Goal: Task Accomplishment & Management: Use online tool/utility

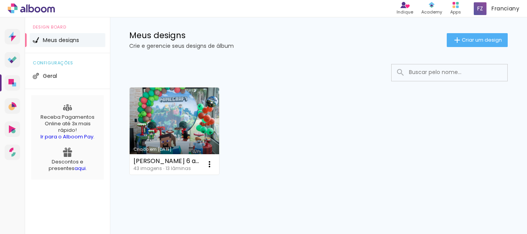
scroll to position [12, 0]
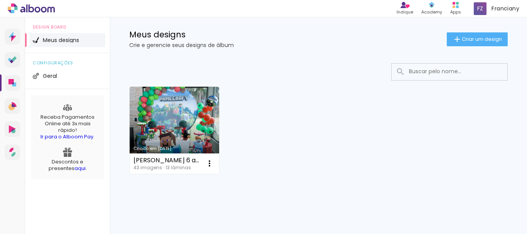
click at [66, 67] on div "configurações Geral" at bounding box center [67, 71] width 85 height 36
click at [70, 75] on li "Geral" at bounding box center [68, 76] width 76 height 14
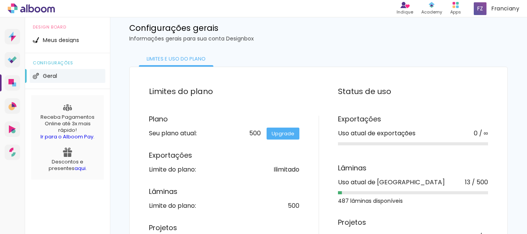
scroll to position [57, 0]
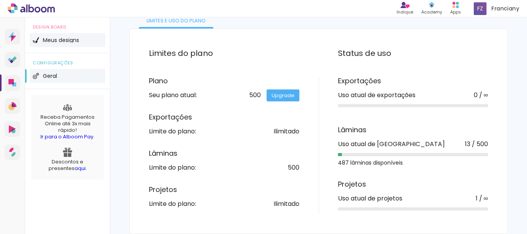
click at [77, 37] on span "Meus designs" at bounding box center [61, 39] width 36 height 5
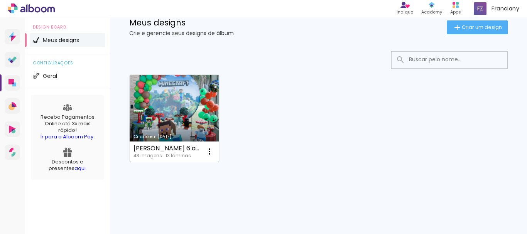
click at [194, 117] on link "Criado em [DATE]" at bounding box center [174, 118] width 89 height 87
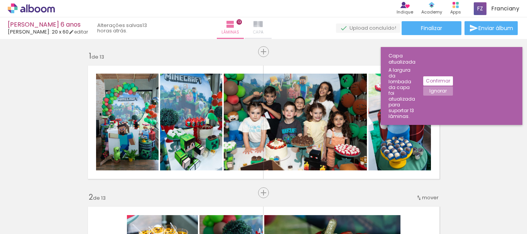
click at [263, 29] on span "Capa" at bounding box center [258, 32] width 10 height 7
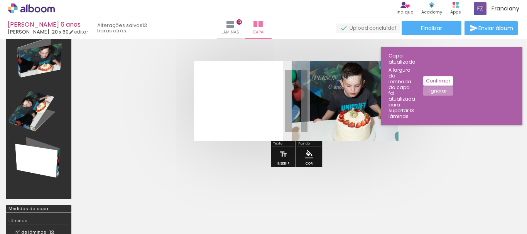
scroll to position [24, 0]
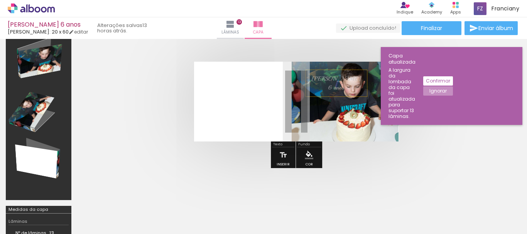
click at [334, 81] on div "[PERSON_NAME] 6 anos" at bounding box center [335, 83] width 61 height 27
click at [0, 0] on quentale-selection at bounding box center [0, 0] width 0 height 0
type input "Playball"
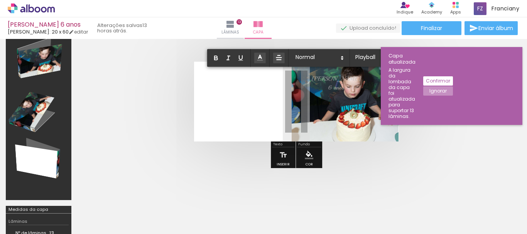
click at [328, 86] on span "6 anos" at bounding box center [336, 87] width 16 height 7
click at [328, 88] on span "6 anos" at bounding box center [336, 87] width 16 height 7
click at [333, 88] on p "6 anos" at bounding box center [336, 87] width 50 height 9
type input "Sans Serif"
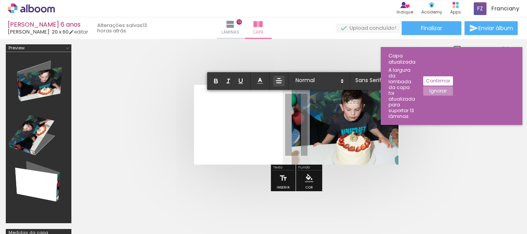
scroll to position [0, 0]
click at [0, 0] on slot "Ignorar" at bounding box center [0, 0] width 0 height 0
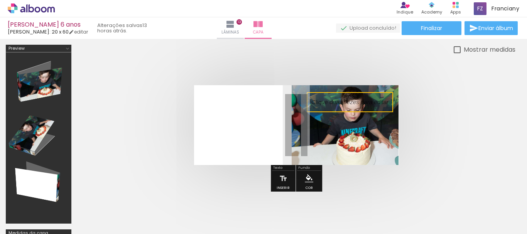
drag, startPoint x: 392, startPoint y: 152, endPoint x: 480, endPoint y: 131, distance: 90.3
click at [480, 131] on quentale-cover at bounding box center [296, 125] width 376 height 80
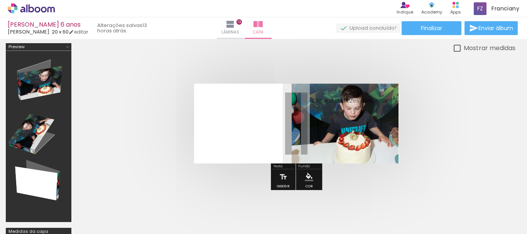
scroll to position [1, 0]
click at [240, 94] on quentale-layouter at bounding box center [296, 124] width 205 height 80
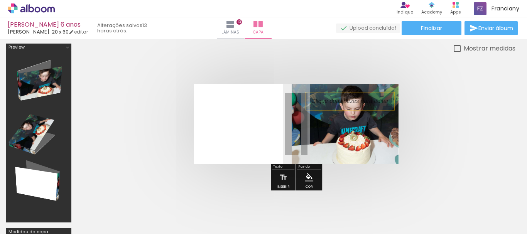
click at [388, 101] on p at bounding box center [355, 101] width 89 height 8
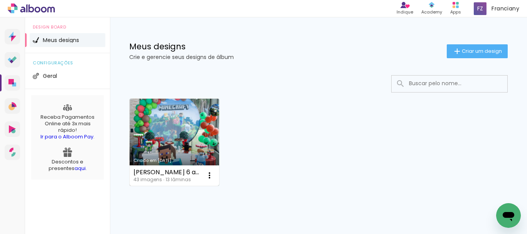
click at [158, 132] on link "Criado em [DATE]" at bounding box center [174, 142] width 89 height 87
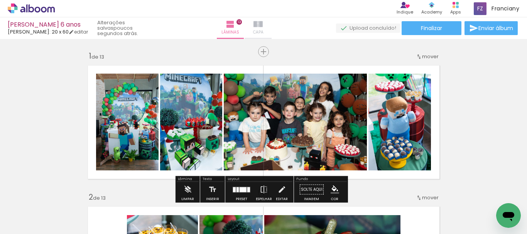
click at [263, 23] on iron-icon at bounding box center [257, 24] width 9 height 9
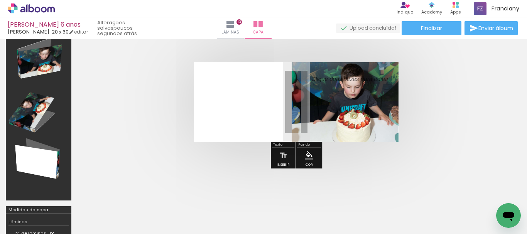
scroll to position [24, 0]
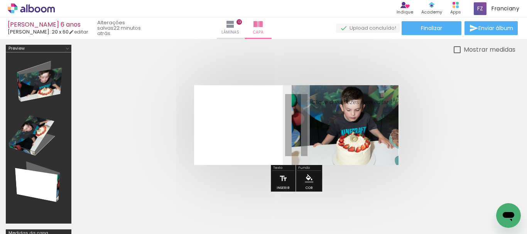
scroll to position [24, 0]
